Goal: Answer question/provide support: Share knowledge or assist other users

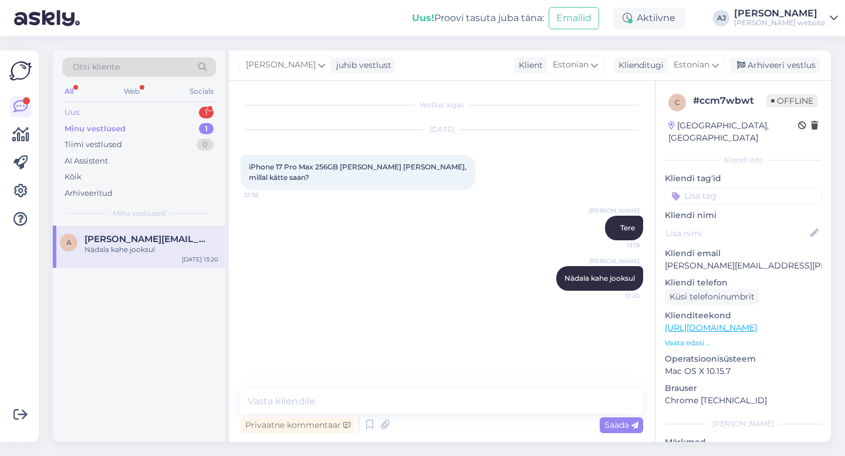
click at [73, 112] on div "Uus" at bounding box center [72, 113] width 15 height 12
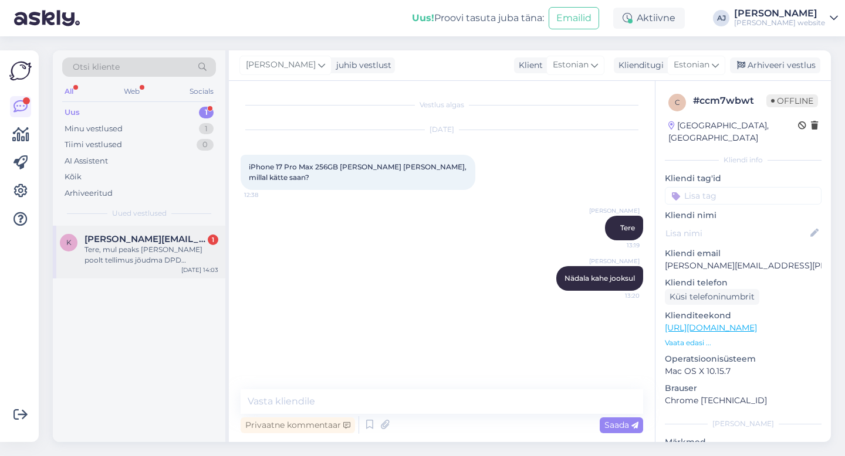
click at [137, 260] on div "Tere, mul peaks [PERSON_NAME] poolt tellimus jõudma DPD pakiautomaati aga ei ol…" at bounding box center [151, 255] width 134 height 21
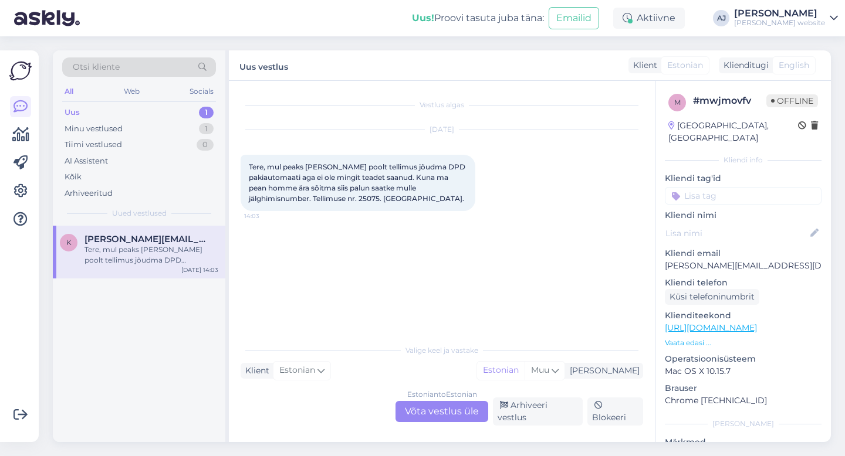
click at [451, 417] on div "Estonian to Estonian Võta vestlus üle" at bounding box center [441, 411] width 93 height 21
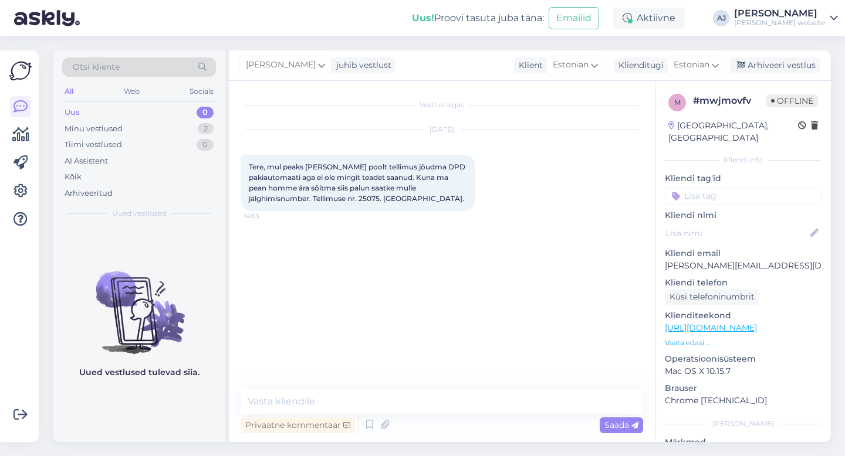
click at [366, 199] on span "Tere, mul peaks [PERSON_NAME] poolt tellimus jõudma DPD pakiautomaati aga ei ol…" at bounding box center [358, 183] width 218 height 40
copy span "25075"
click at [289, 395] on textarea at bounding box center [442, 402] width 402 height 25
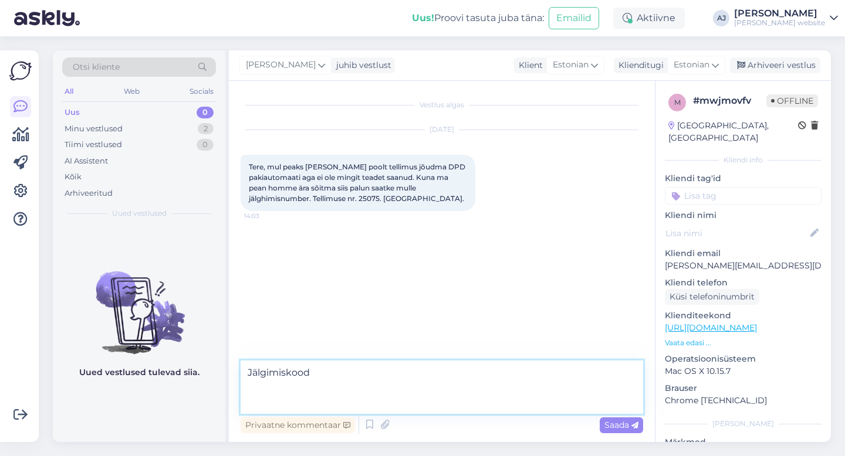
paste textarea "05605545013171"
type textarea "Jälgimiskood 05605545013171"
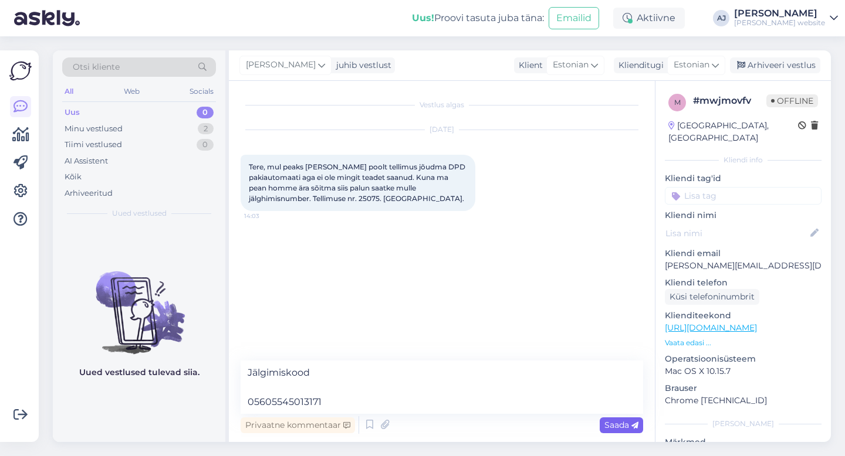
click at [625, 425] on span "Saada" at bounding box center [621, 425] width 34 height 11
